Goal: Information Seeking & Learning: Learn about a topic

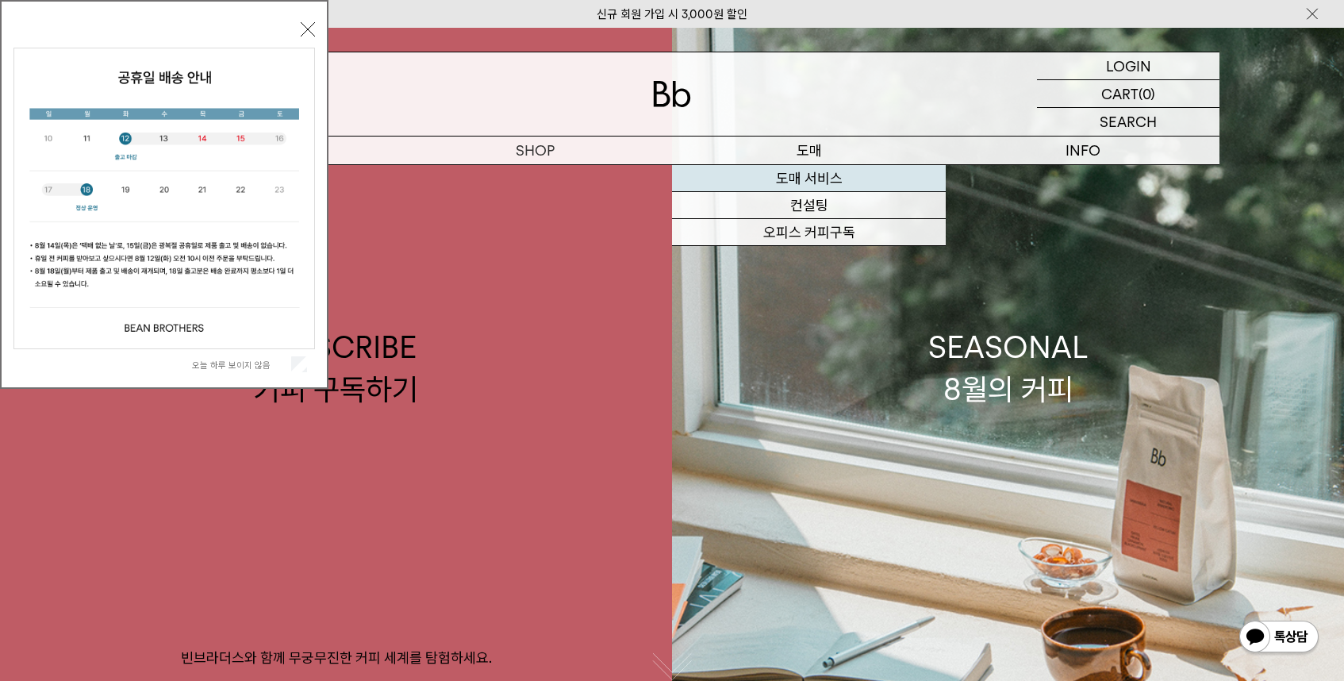
click at [800, 172] on link "도매 서비스" at bounding box center [809, 178] width 274 height 27
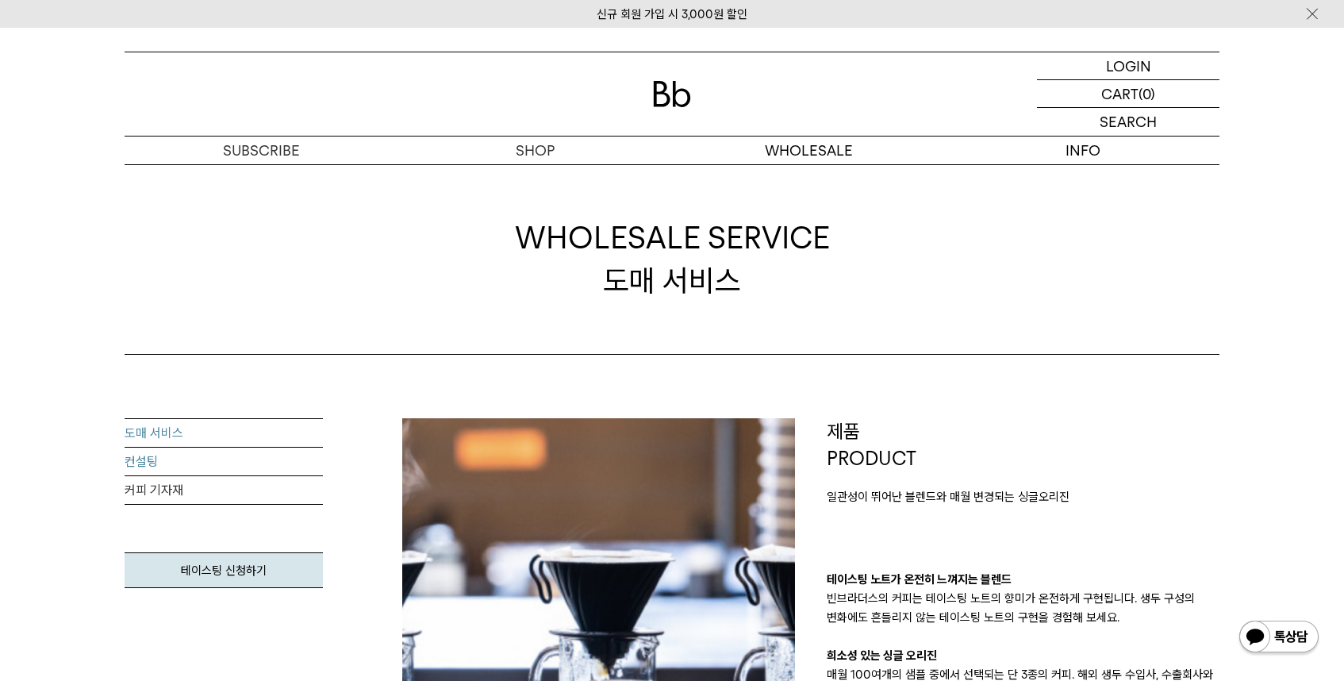
click at [189, 470] on link "컨설팅" at bounding box center [224, 461] width 198 height 29
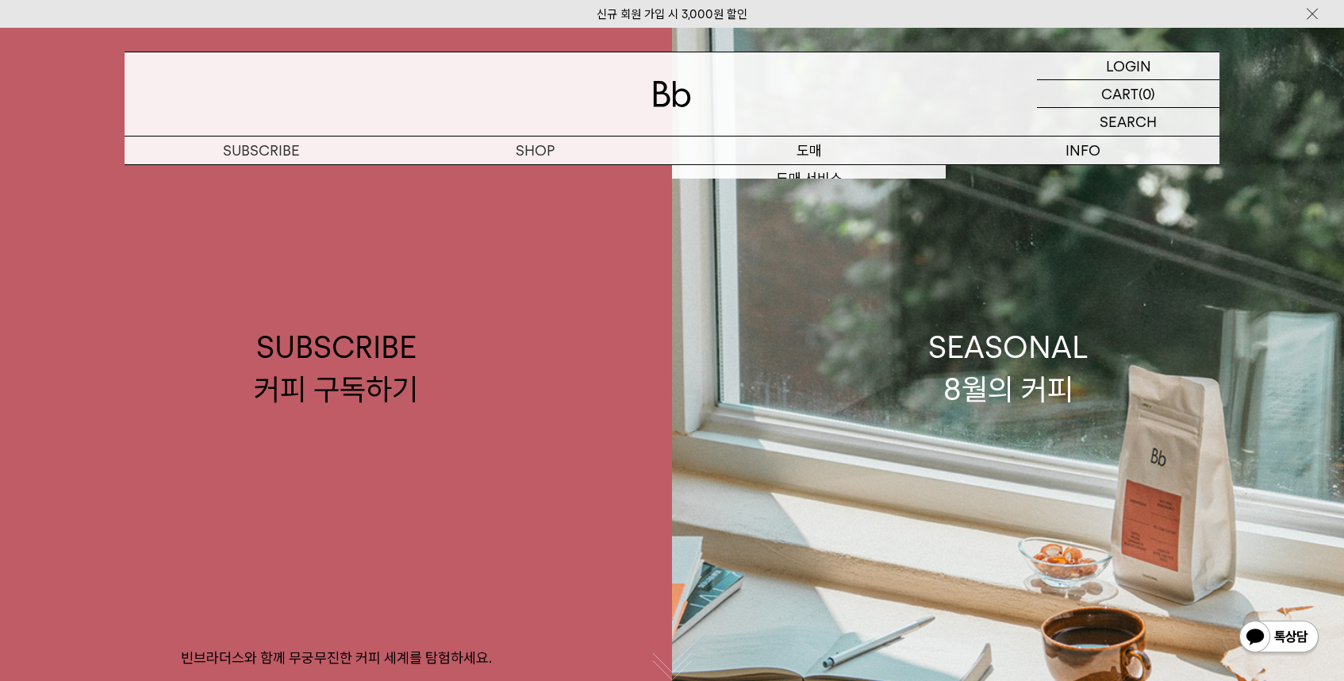
click at [829, 159] on p "도매" at bounding box center [809, 150] width 274 height 28
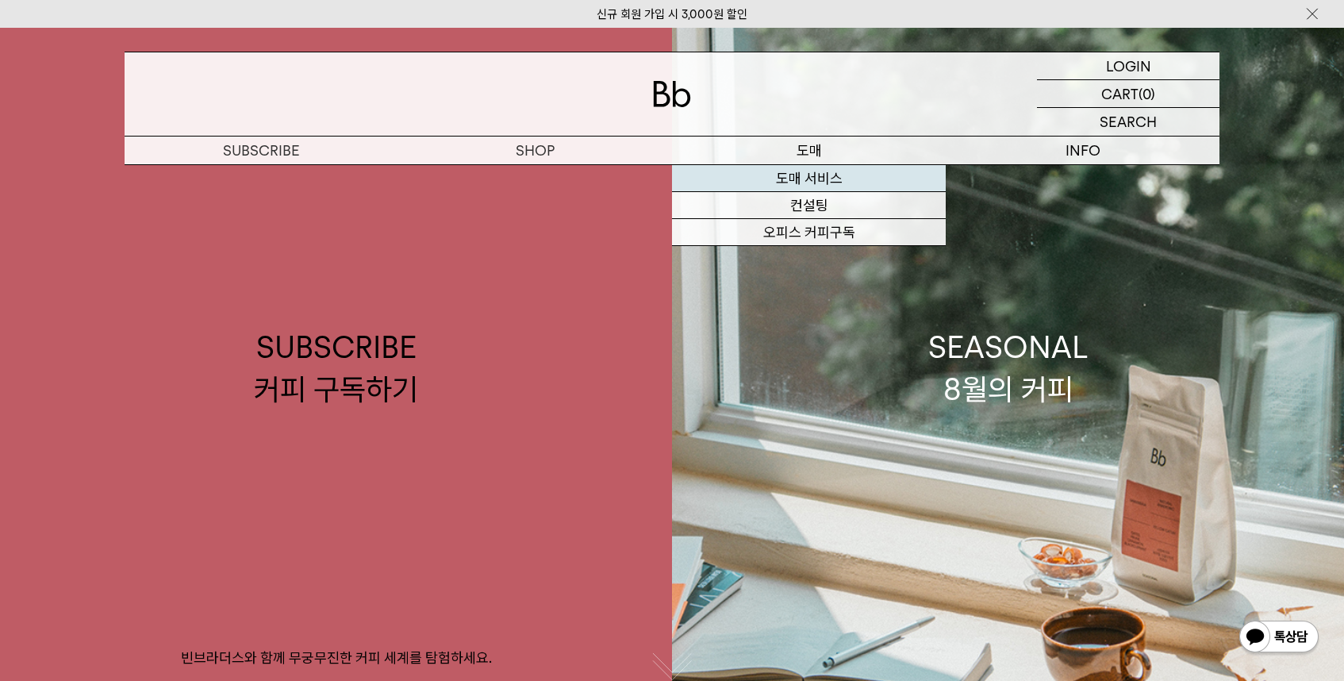
click at [833, 187] on link "도매 서비스" at bounding box center [809, 178] width 274 height 27
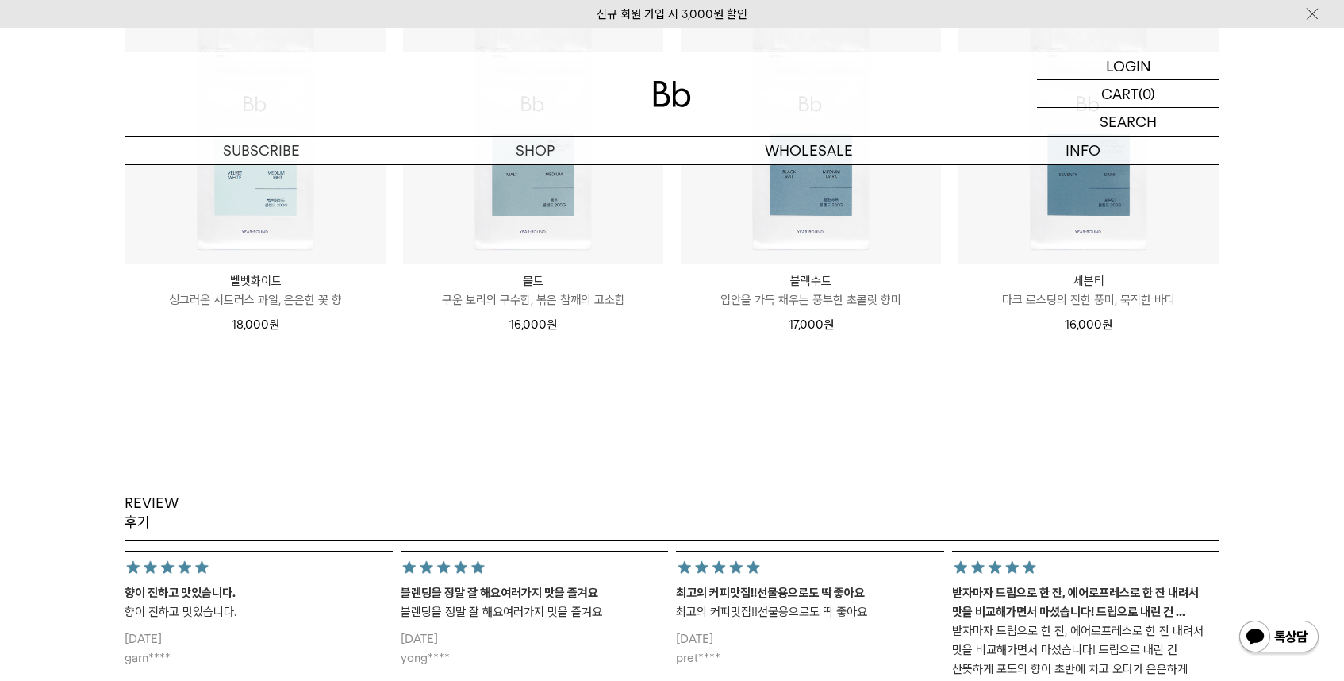
scroll to position [2037, 0]
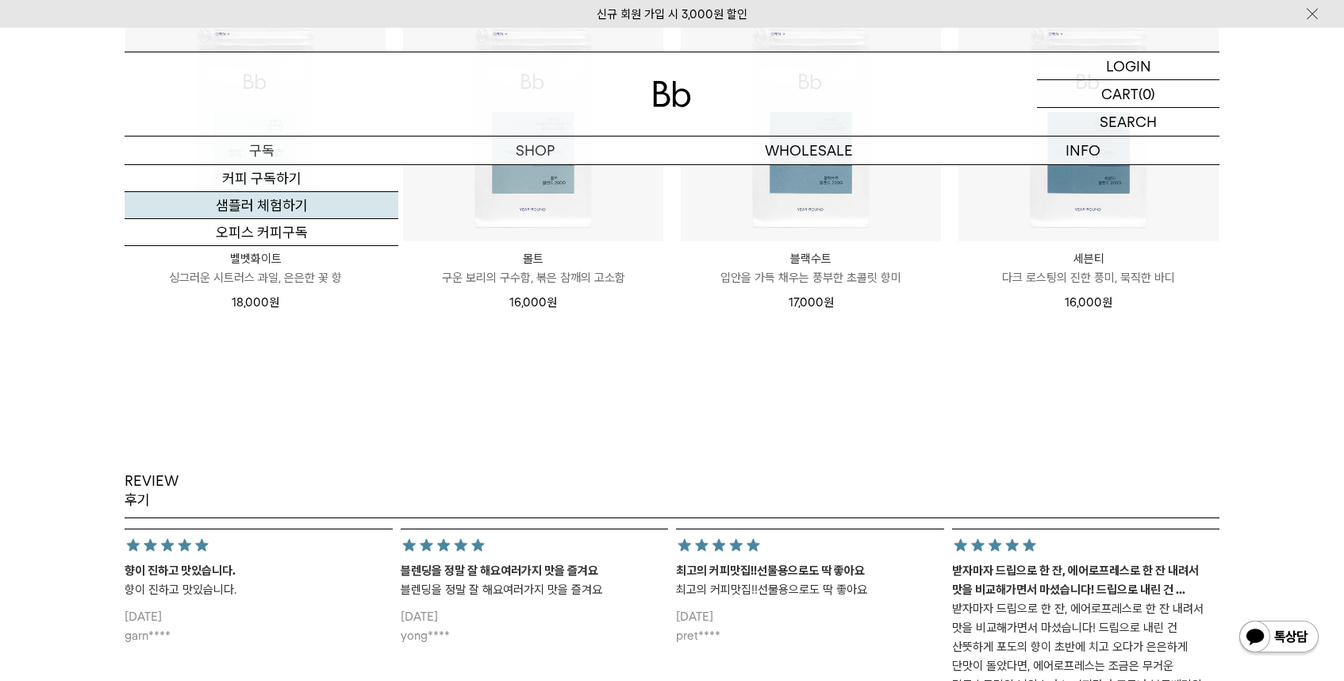
click at [266, 201] on link "샘플러 체험하기" at bounding box center [262, 205] width 274 height 27
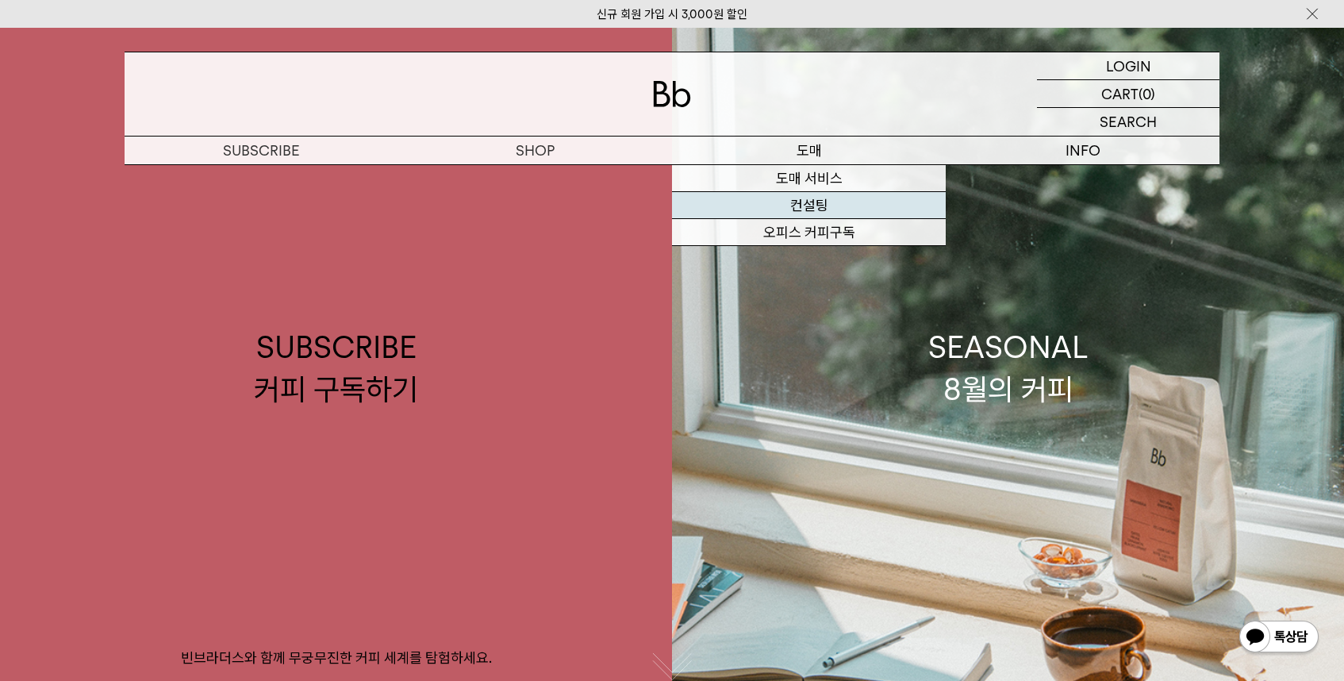
click at [811, 195] on link "컨설팅" at bounding box center [809, 205] width 274 height 27
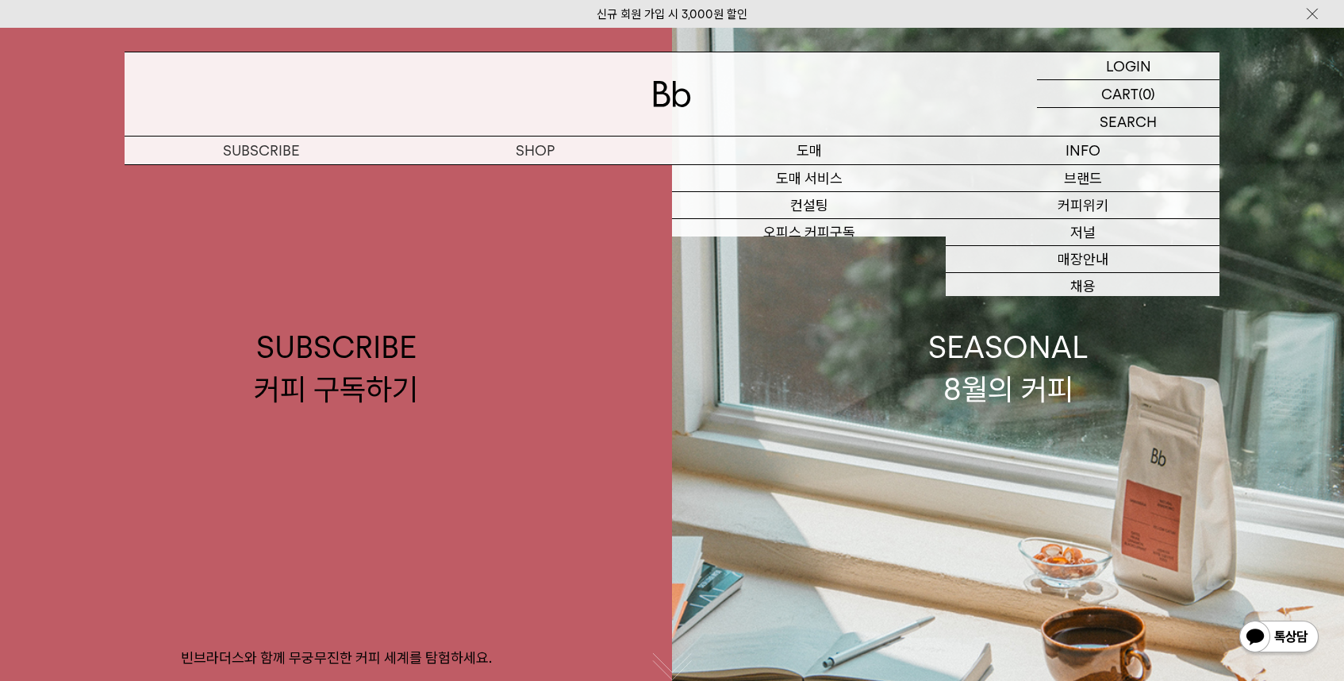
click at [836, 158] on p "도매" at bounding box center [809, 150] width 274 height 28
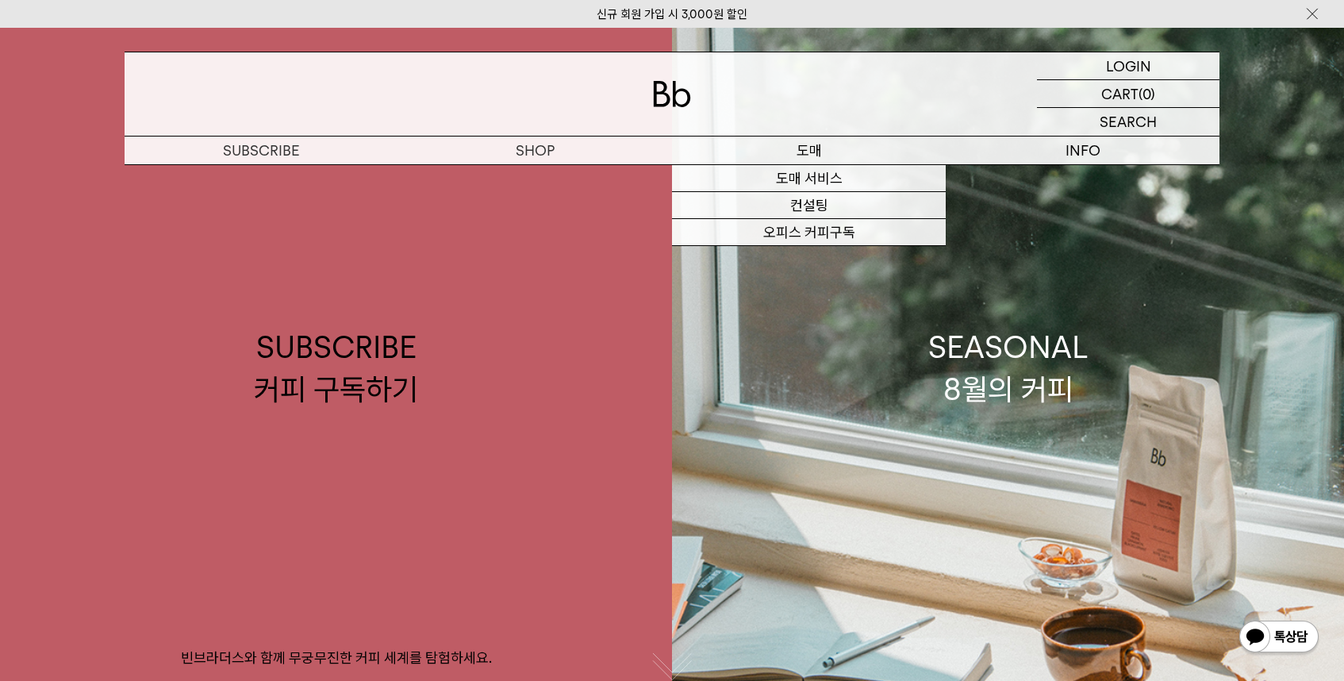
click at [781, 148] on p "도매" at bounding box center [809, 150] width 274 height 28
click at [813, 149] on p "도매" at bounding box center [809, 150] width 274 height 28
click at [820, 171] on link "도매 서비스" at bounding box center [809, 178] width 274 height 27
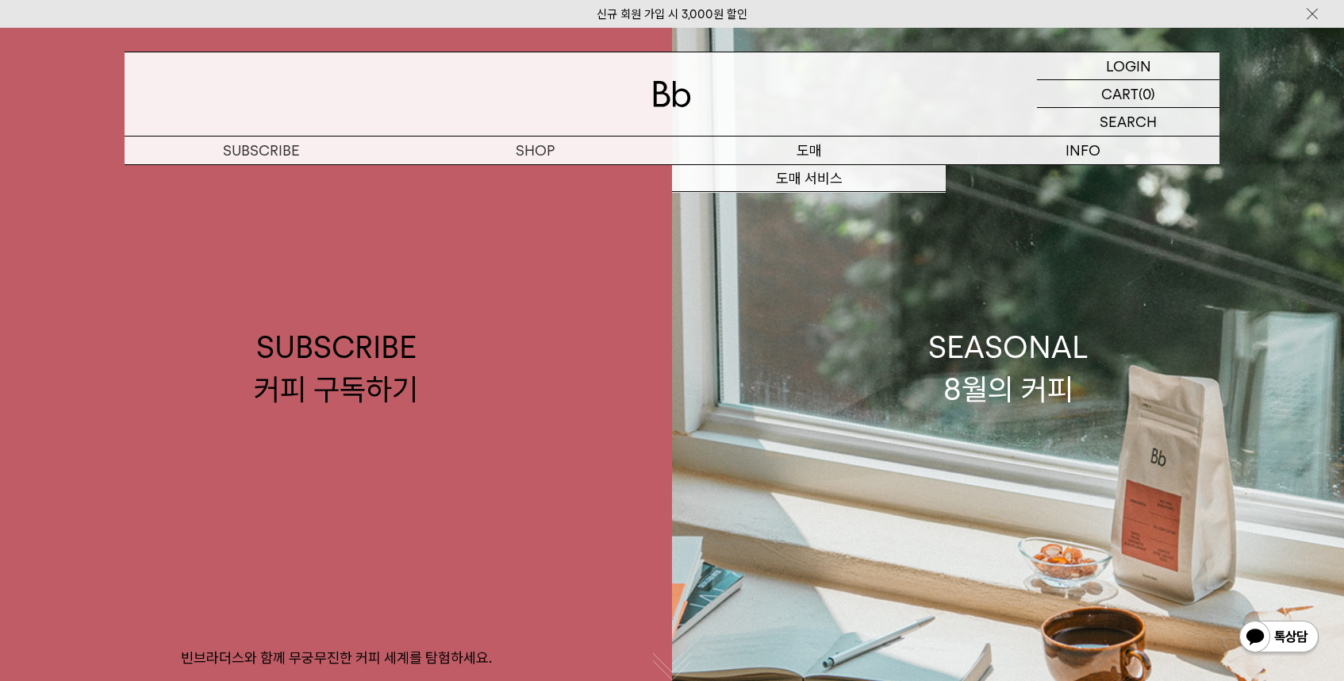
scroll to position [3, 0]
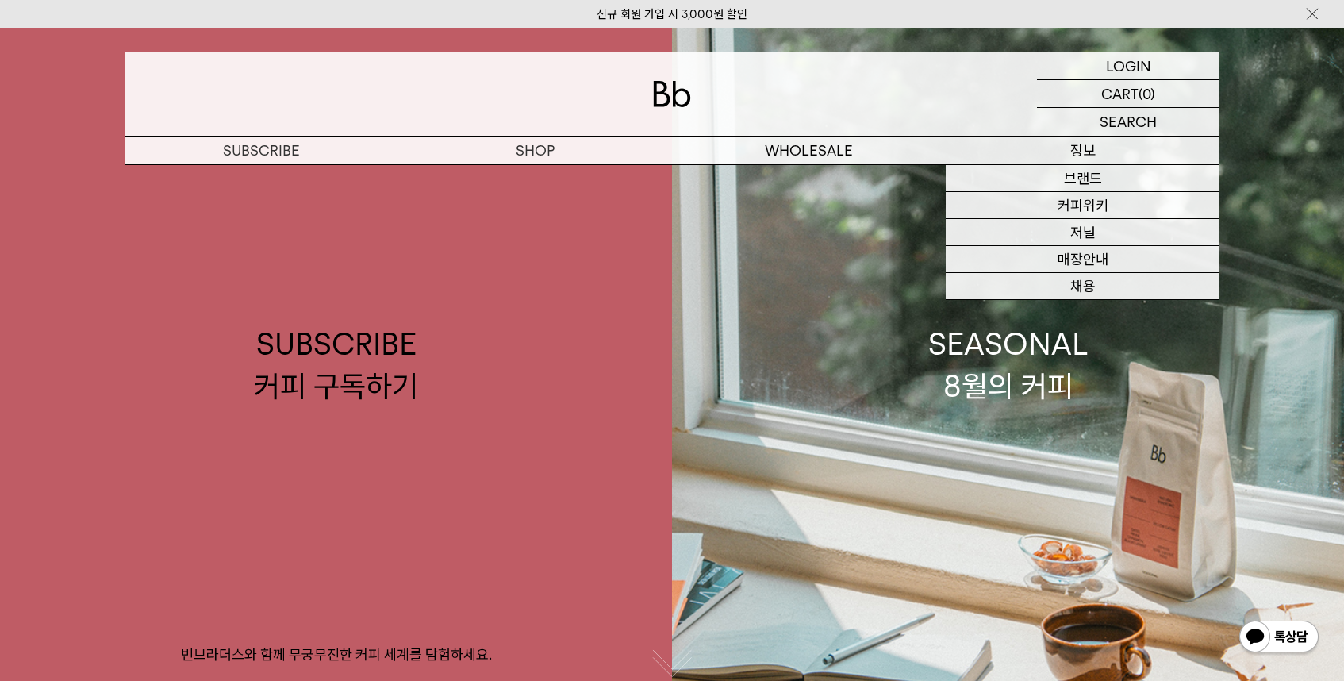
click at [1114, 158] on p "정보" at bounding box center [1082, 150] width 274 height 28
click at [1074, 151] on p "정보" at bounding box center [1082, 150] width 274 height 28
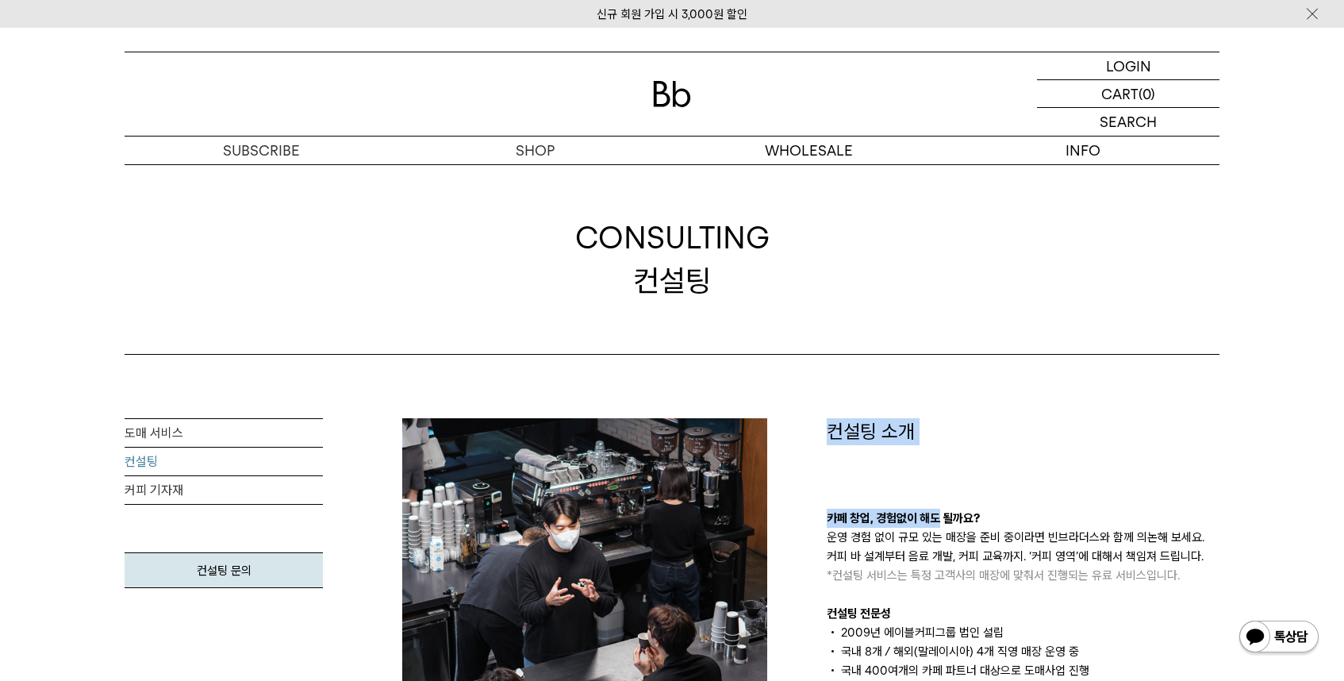
drag, startPoint x: 824, startPoint y: 418, endPoint x: 942, endPoint y: 526, distance: 160.0
click at [945, 529] on p "운영 경험 없이 규모 있는 매장을 준비 중이라면 빈브라더스와 함께 의논해 보세요. 커피 바 설계부터 음료 개발, 커피 교육까지. ‘커피 영역’…" at bounding box center [1023, 555] width 393 height 57
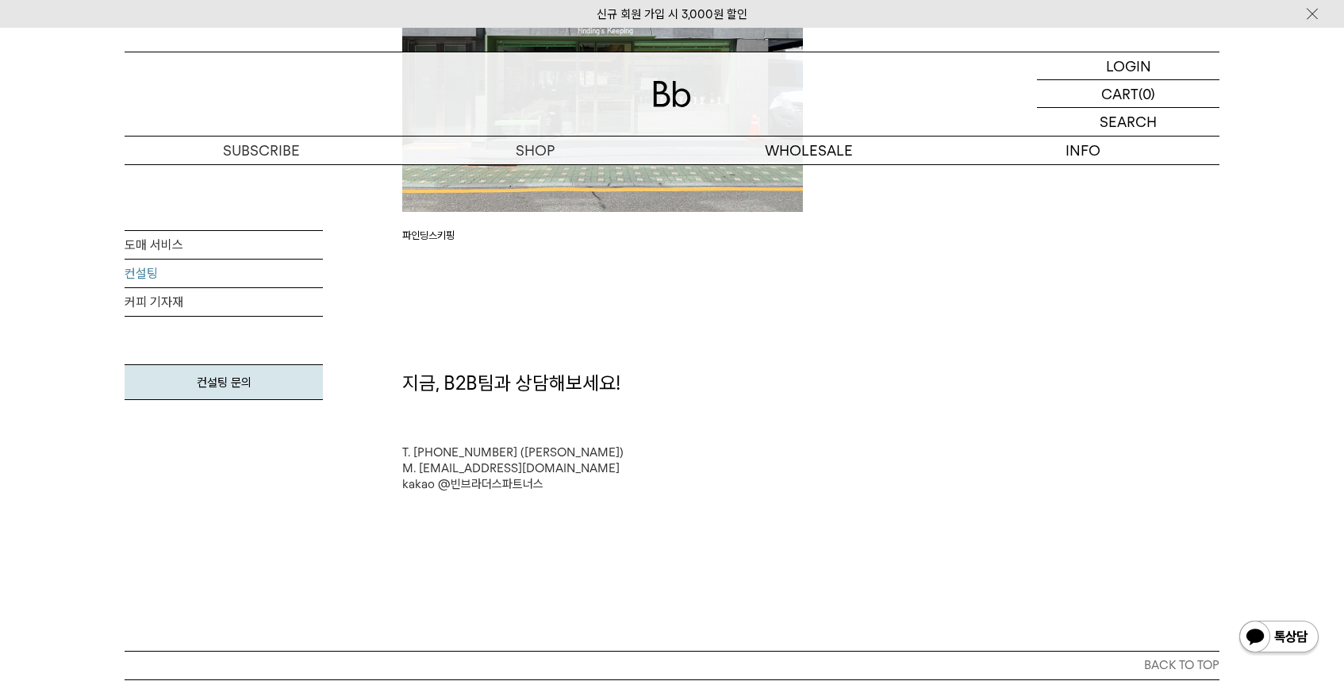
scroll to position [4371, 0]
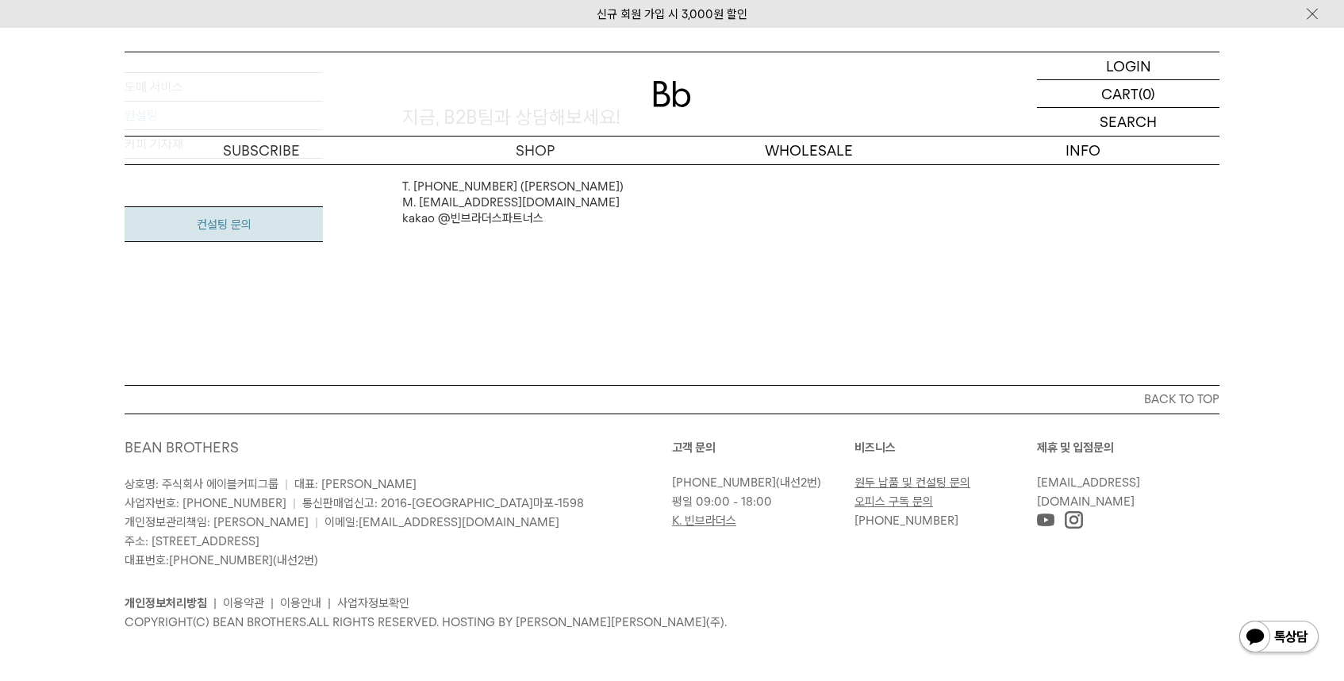
click at [240, 217] on link "컨설팅 문의" at bounding box center [224, 224] width 198 height 36
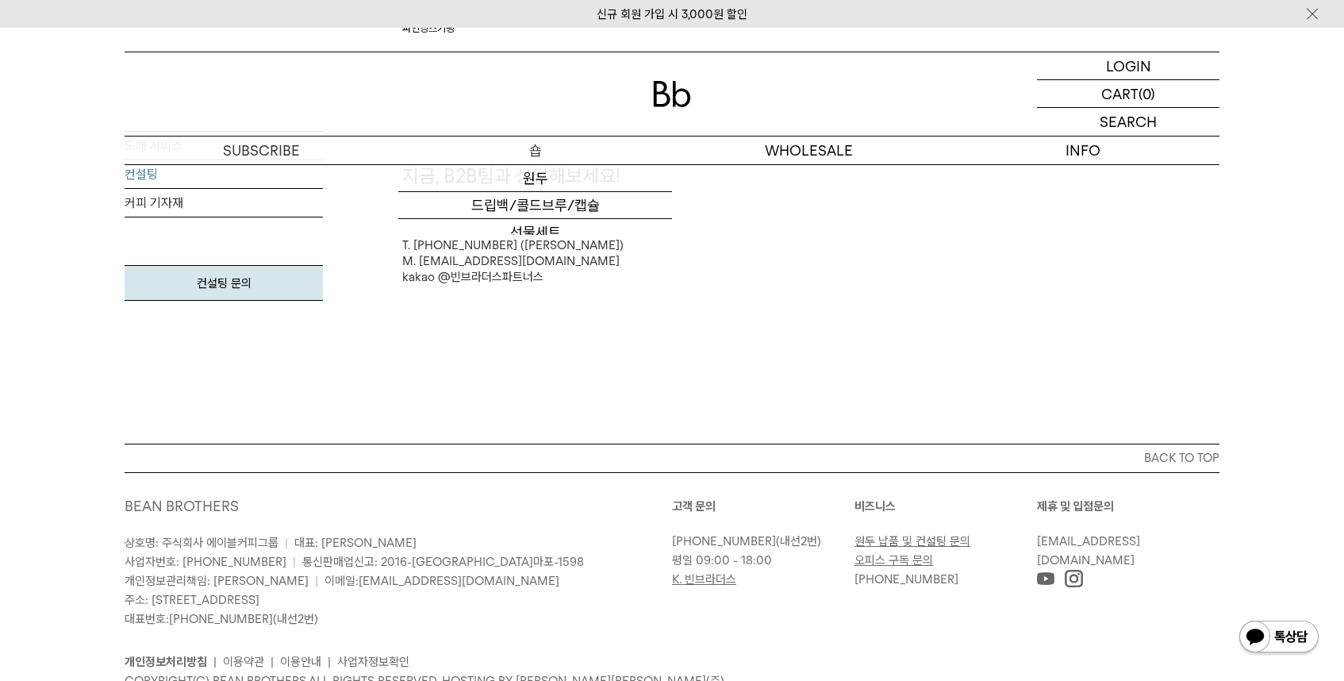
scroll to position [4301, 0]
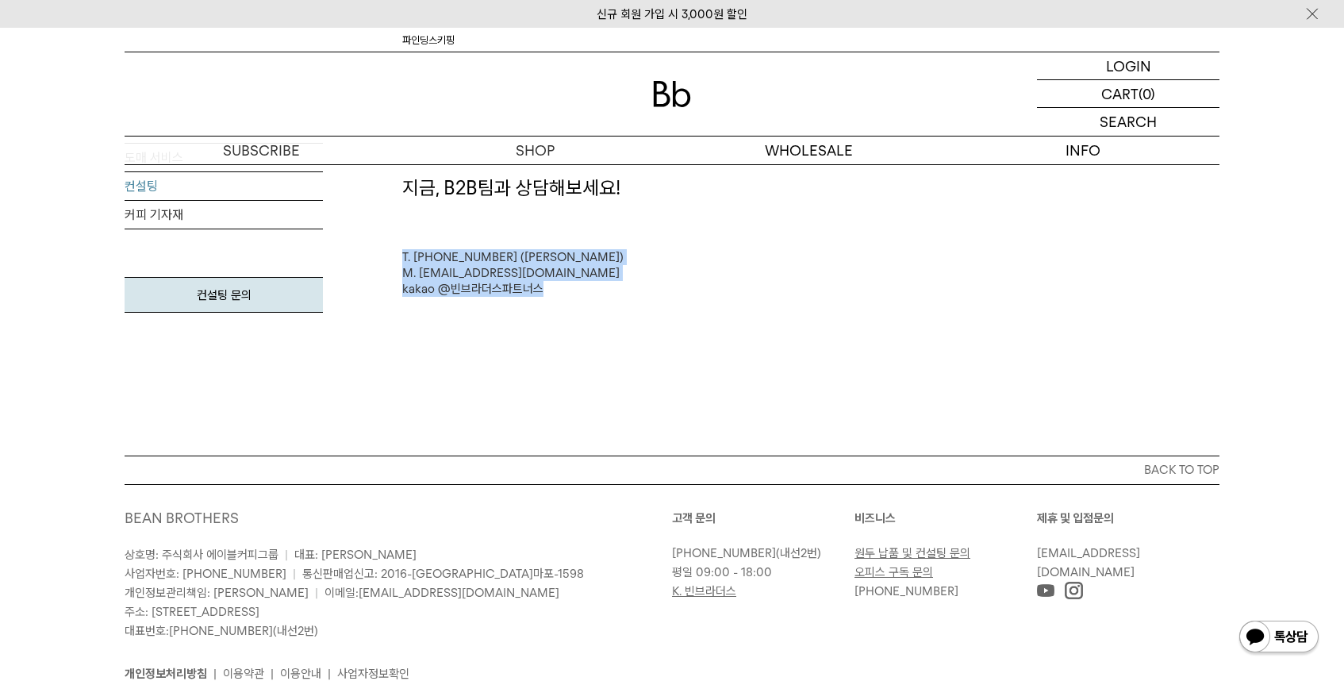
drag, startPoint x: 562, startPoint y: 282, endPoint x: 399, endPoint y: 251, distance: 165.4
click at [399, 251] on div "T. [PHONE_NUMBER] ([PERSON_NAME] 매니저) M. [EMAIL_ADDRESS][DOMAIN_NAME] kakao @빈브…" at bounding box center [810, 273] width 833 height 48
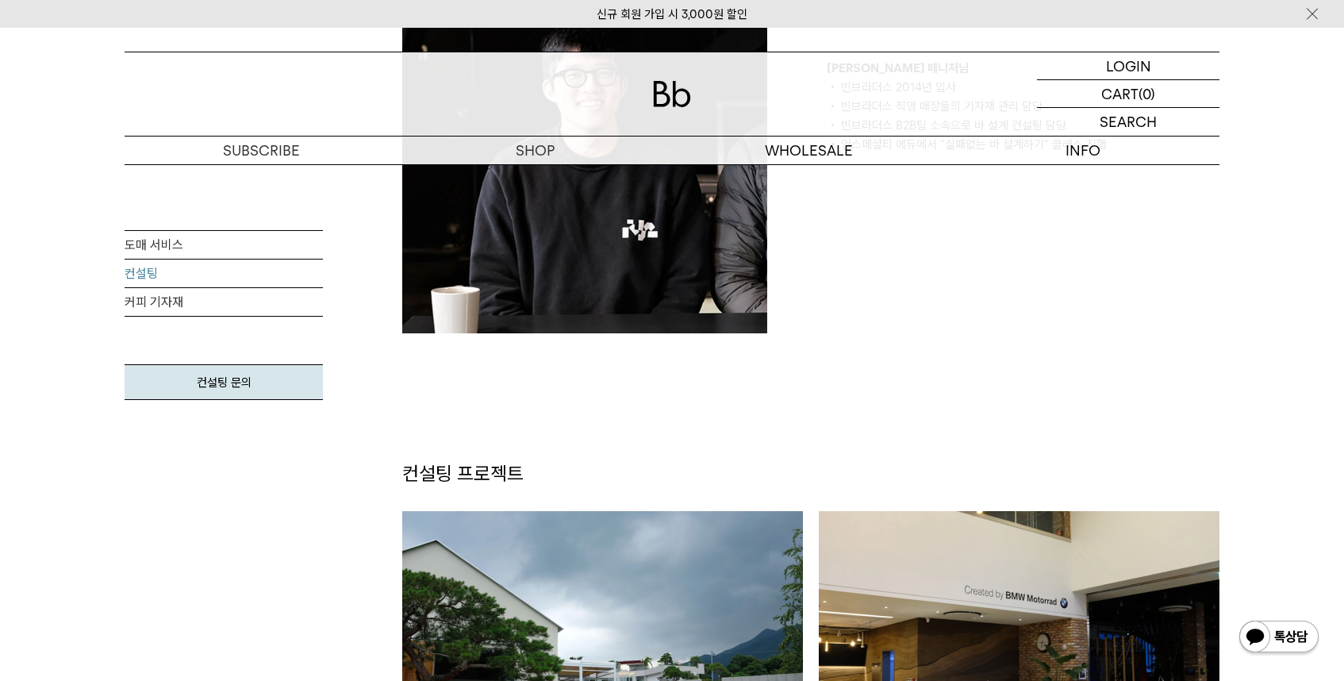
scroll to position [0, 0]
